Goal: Transaction & Acquisition: Obtain resource

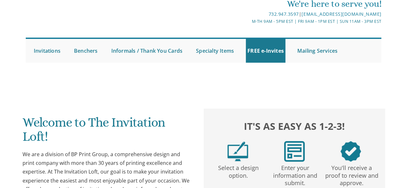
scroll to position [32, 0]
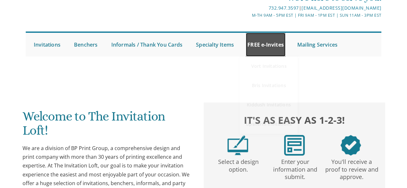
click at [260, 42] on link "FREE e-Invites" at bounding box center [266, 45] width 40 height 24
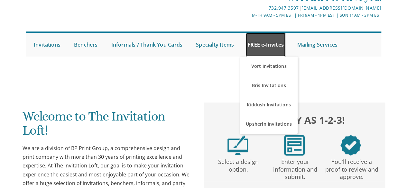
scroll to position [137, 0]
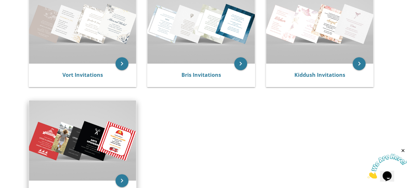
scroll to position [161, 0]
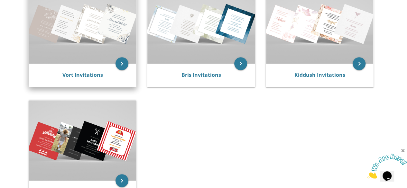
click at [101, 28] on img at bounding box center [82, 23] width 107 height 80
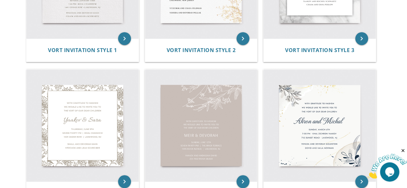
scroll to position [290, 0]
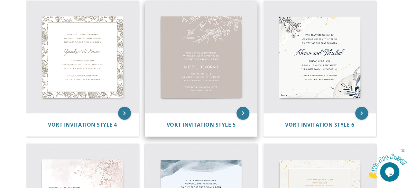
click at [242, 51] on img at bounding box center [201, 57] width 112 height 112
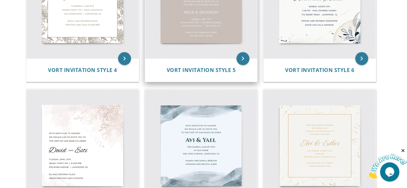
scroll to position [354, 0]
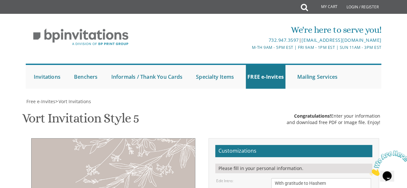
scroll to position [129, 0]
drag, startPoint x: 324, startPoint y: 55, endPoint x: 269, endPoint y: 51, distance: 55.5
click at [269, 178] on div "With gratitude to Hashem We would like to invite you to The vort of our dear ch…" at bounding box center [321, 190] width 110 height 24
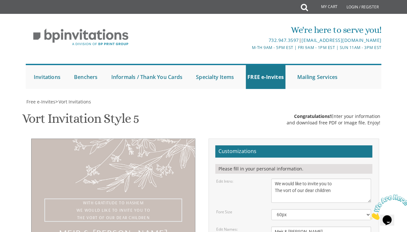
click at [300, 178] on textarea "With gratitude to Hashem We would like to invite you to The vort of our dear ch…" at bounding box center [321, 190] width 100 height 24
click at [299, 178] on textarea "With gratitude to Hashem We would like to invite you to The vort of our dear ch…" at bounding box center [321, 190] width 100 height 24
type textarea "We would like to invite you to The vort of our dear children"
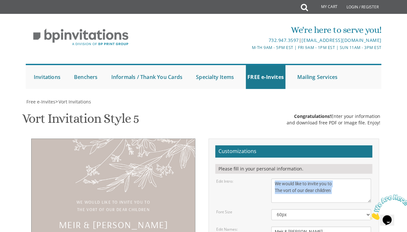
drag, startPoint x: 404, startPoint y: 48, endPoint x: 372, endPoint y: 28, distance: 38.1
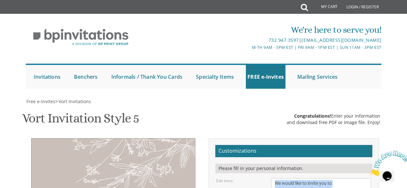
click at [289, 178] on textarea "With gratitude to Hashem We would like to invite you to The vort of our dear ch…" at bounding box center [321, 190] width 100 height 24
drag, startPoint x: 290, startPoint y: 68, endPoint x: 275, endPoint y: 65, distance: 15.3
click at [273, 178] on textarea "With gratitude to Hashem We would like to invite you to The vort of our dear ch…" at bounding box center [321, 190] width 100 height 24
